Goal: Information Seeking & Learning: Learn about a topic

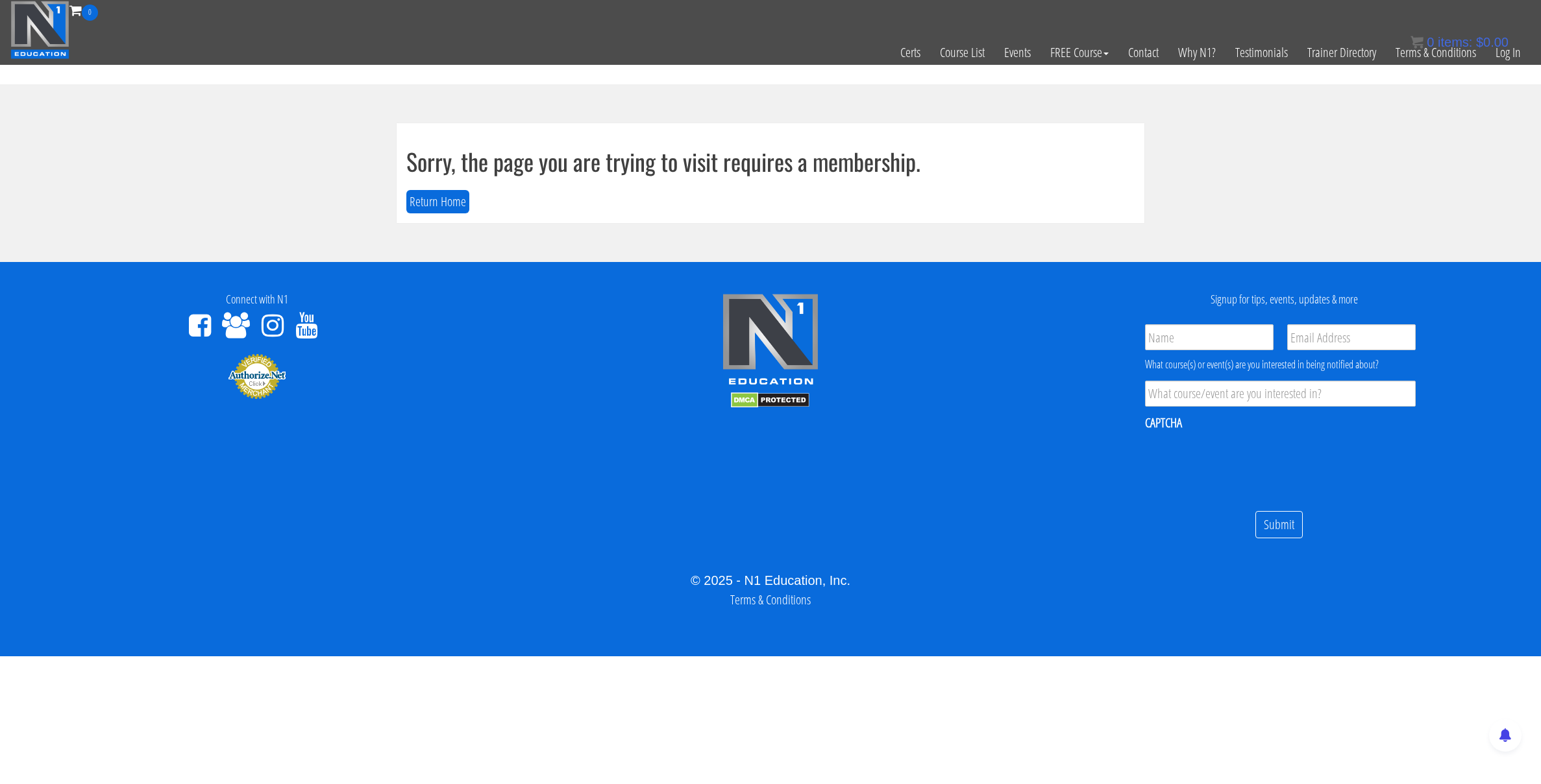
click at [1368, 128] on section "Sorry, the page you are trying to visit requires a membership. Return Home" at bounding box center [770, 173] width 1541 height 178
click at [1501, 54] on link "Log In" at bounding box center [1508, 52] width 45 height 63
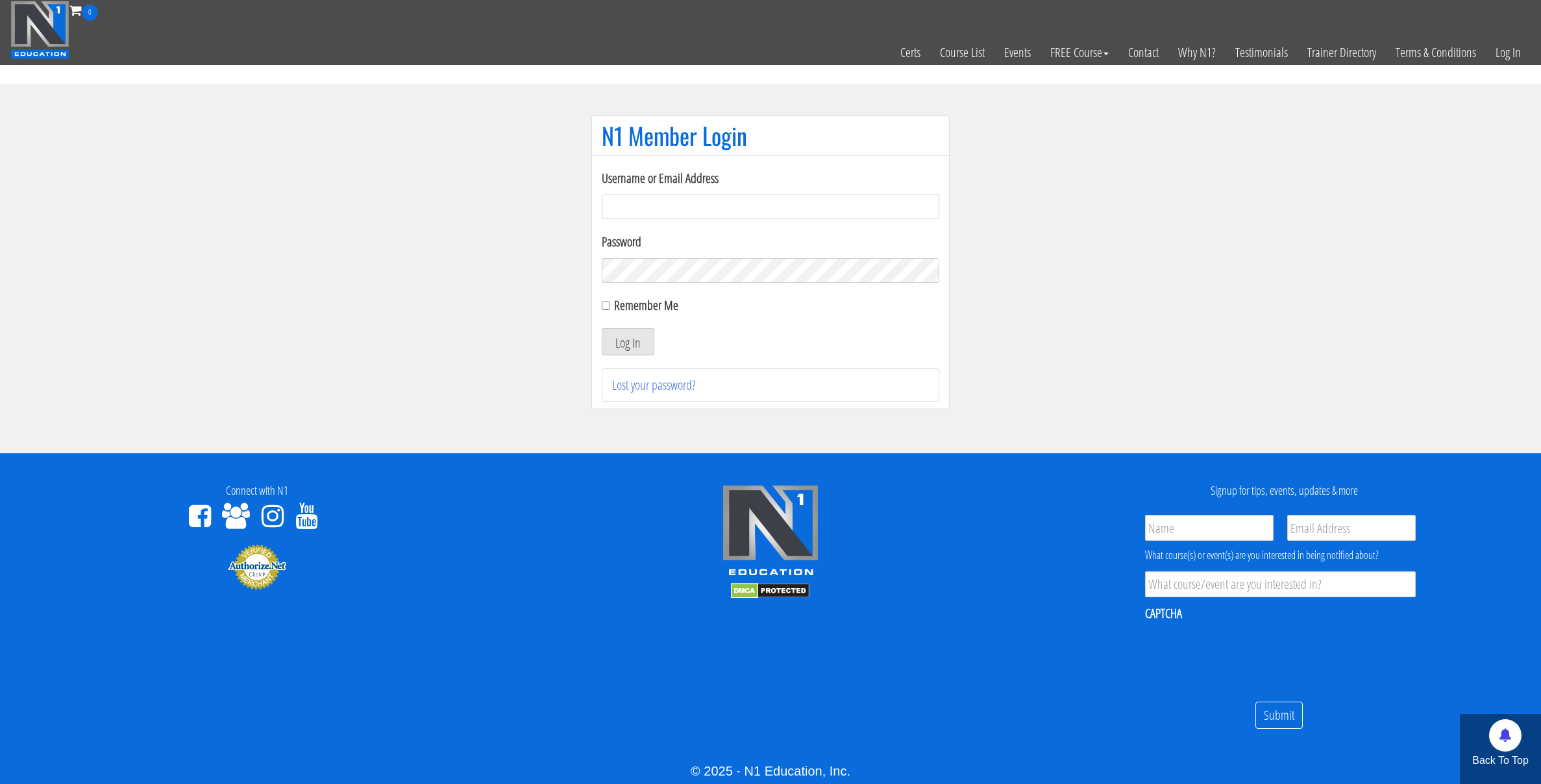
type input "kortney.riedy-2815"
click at [607, 308] on input "Remember Me" at bounding box center [606, 306] width 9 height 9
checkbox input "true"
click at [622, 346] on button "Log In" at bounding box center [628, 341] width 52 height 27
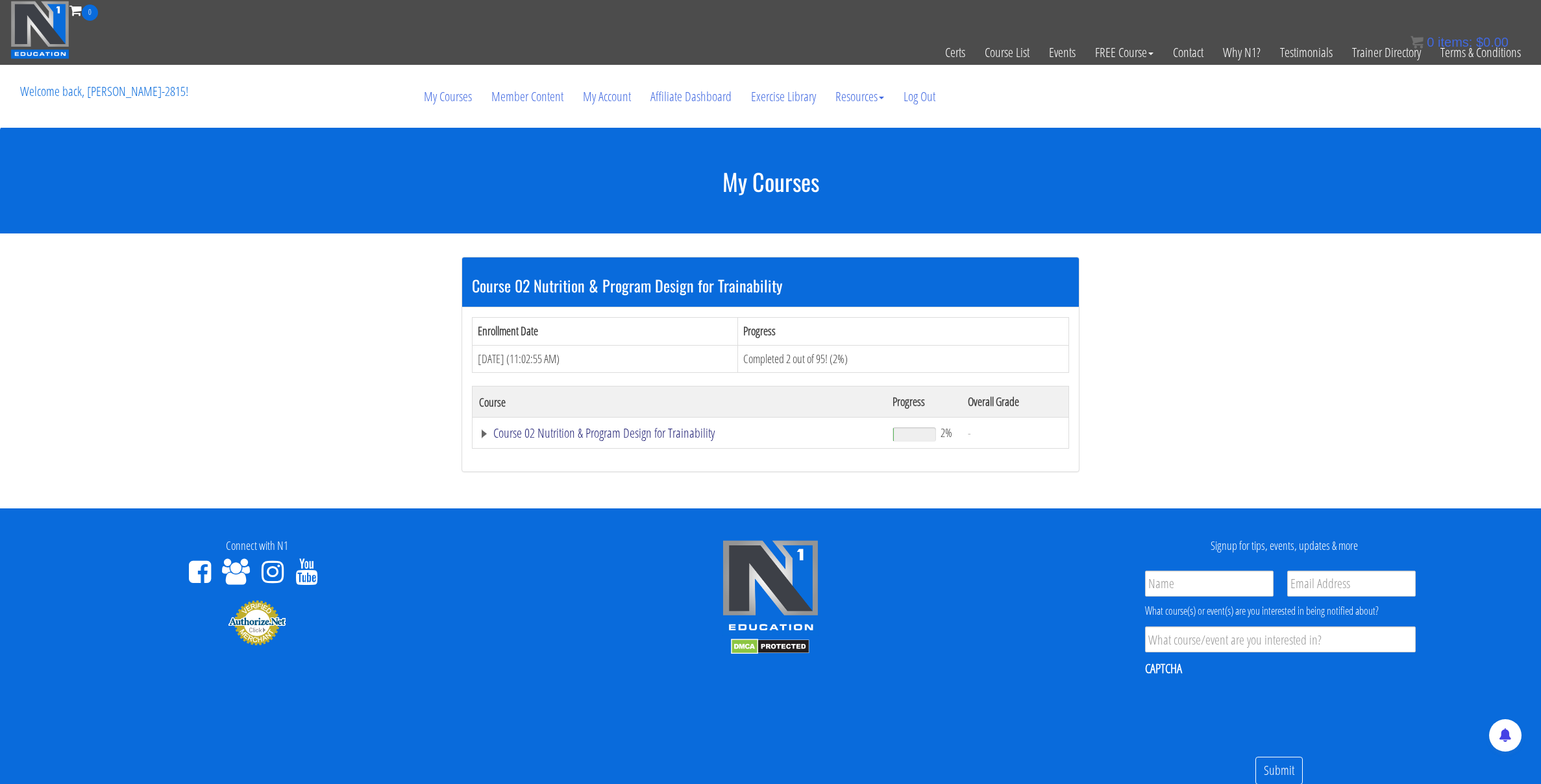
click at [566, 433] on link "Course 02 Nutrition & Program Design for Trainability" at bounding box center [679, 433] width 400 height 13
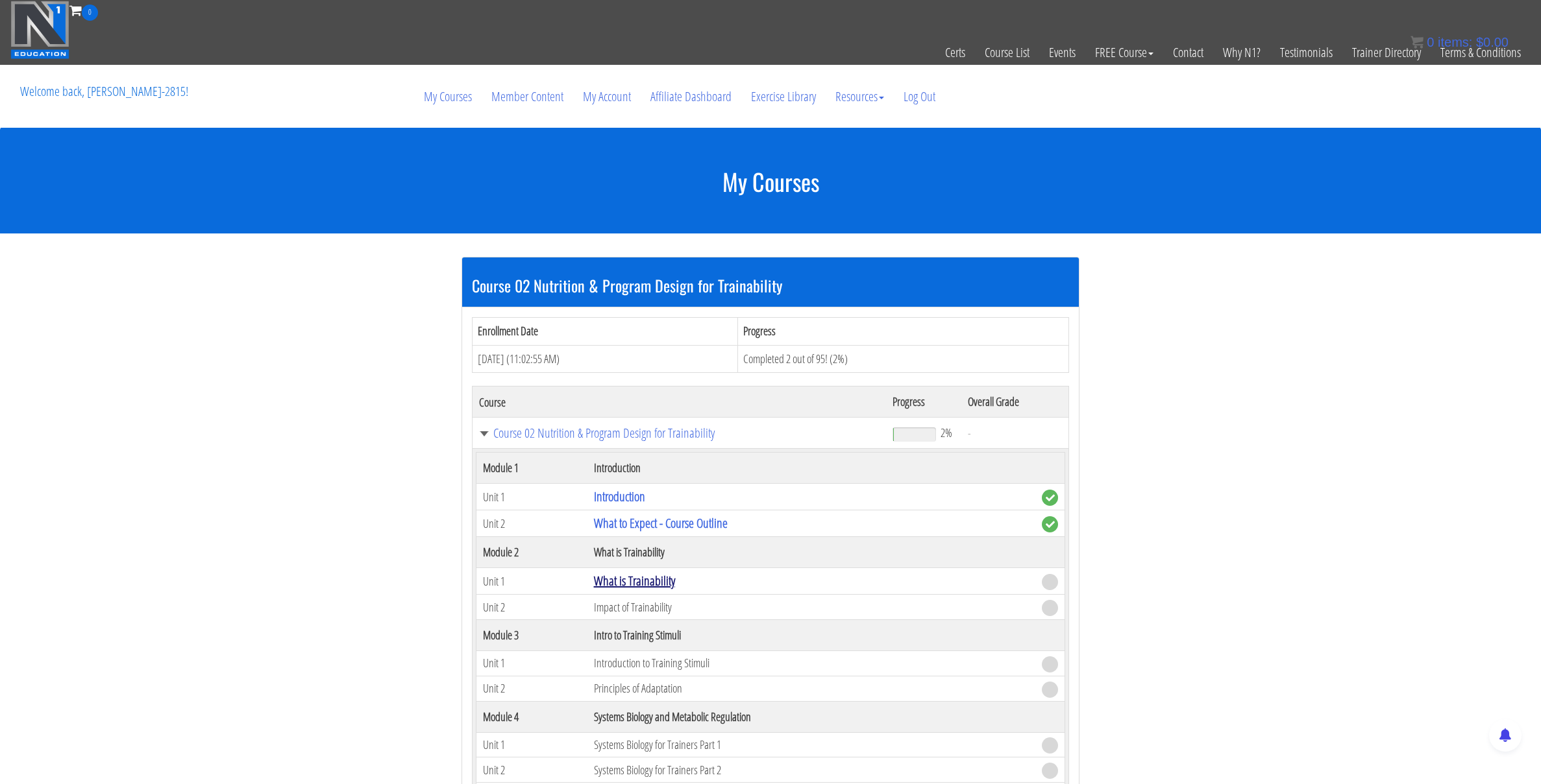
click at [626, 579] on link "What is Trainability" at bounding box center [634, 581] width 81 height 17
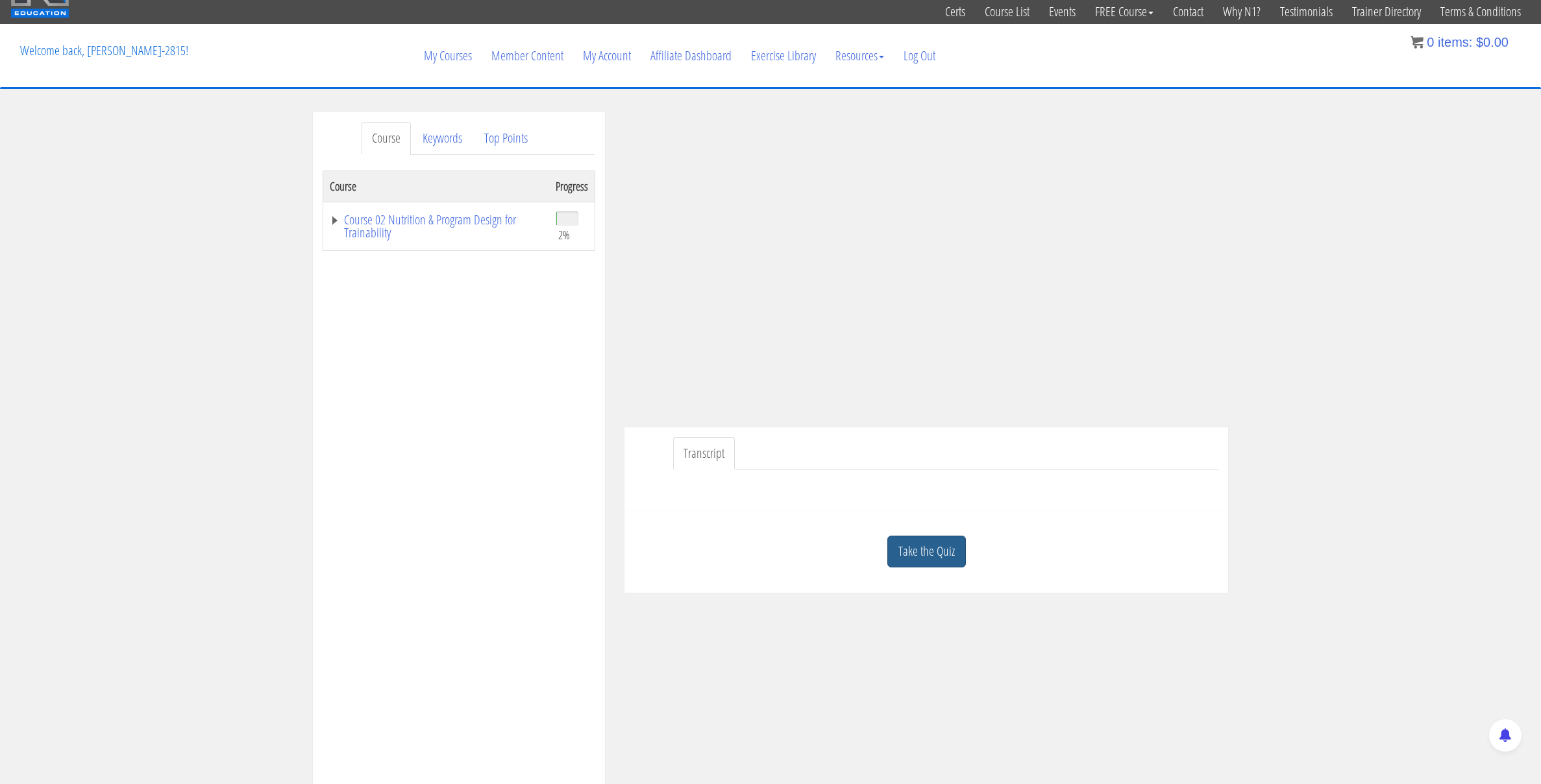
click at [926, 557] on link "Take the Quiz" at bounding box center [926, 552] width 78 height 32
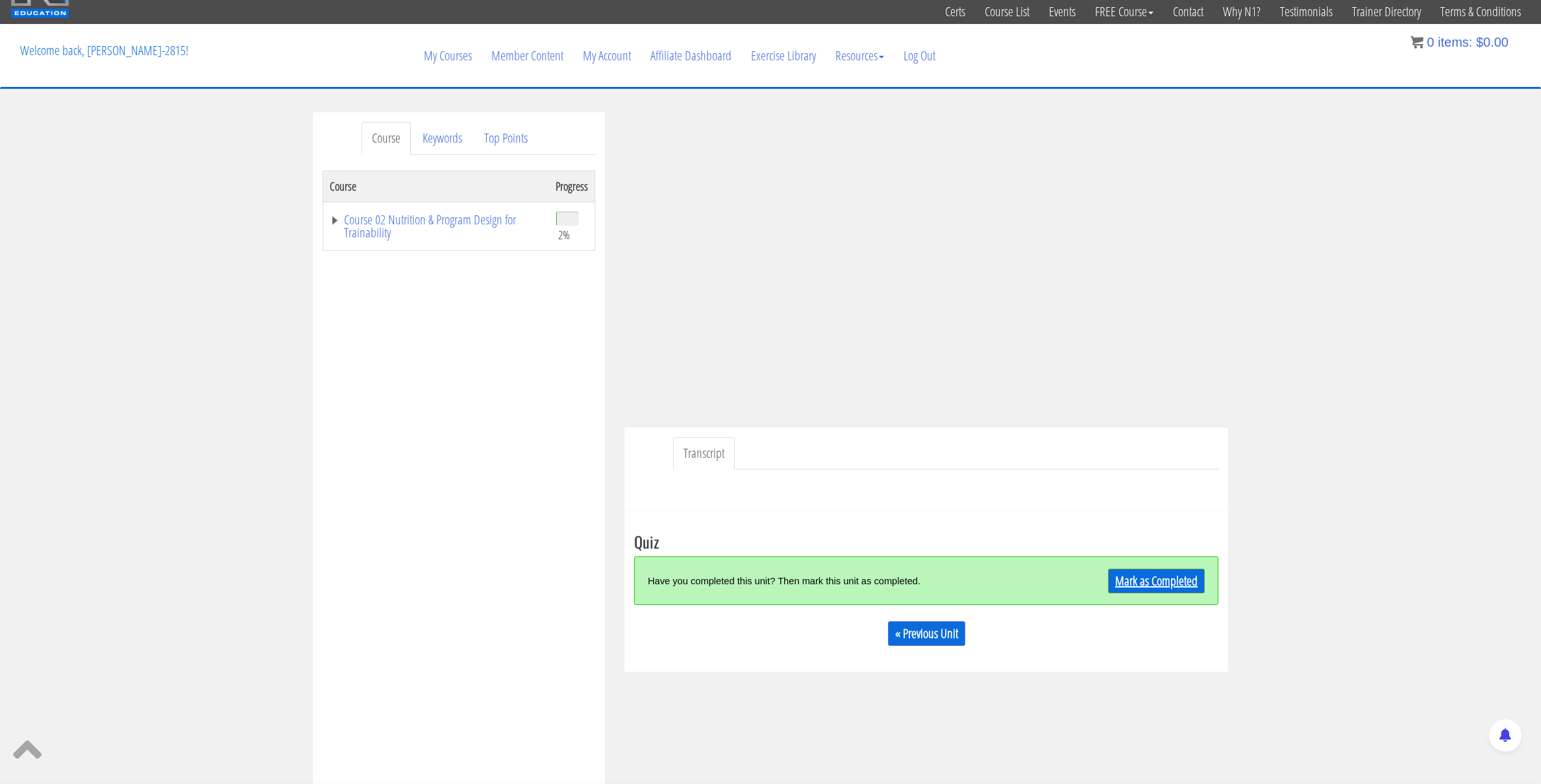
click at [1134, 580] on link "Mark as Completed" at bounding box center [1156, 581] width 96 height 24
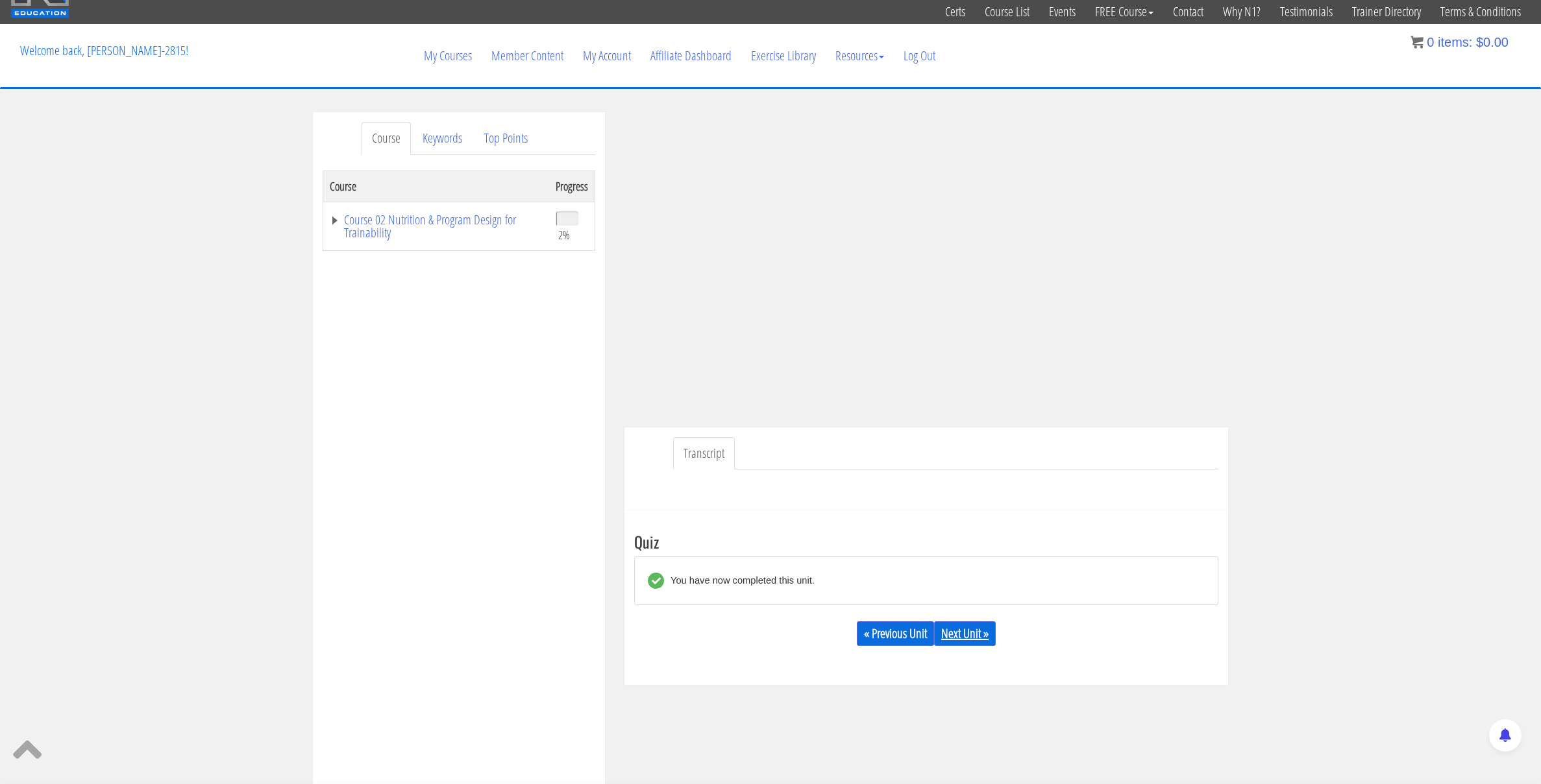
click at [948, 632] on link "Next Unit »" at bounding box center [965, 633] width 62 height 24
